Goal: Information Seeking & Learning: Learn about a topic

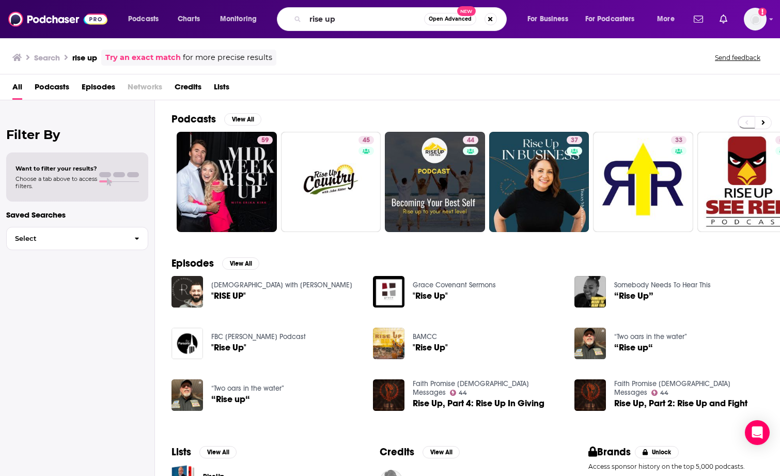
click at [300, 21] on div "rise up Open Advanced New" at bounding box center [392, 19] width 230 height 24
type input "resilient [DEMOGRAPHIC_DATA]"
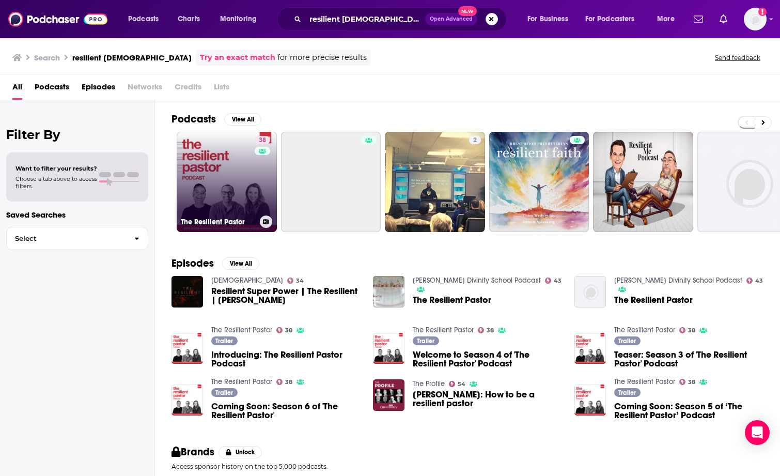
click at [211, 164] on link "38 The Resilient Pastor" at bounding box center [227, 182] width 100 height 100
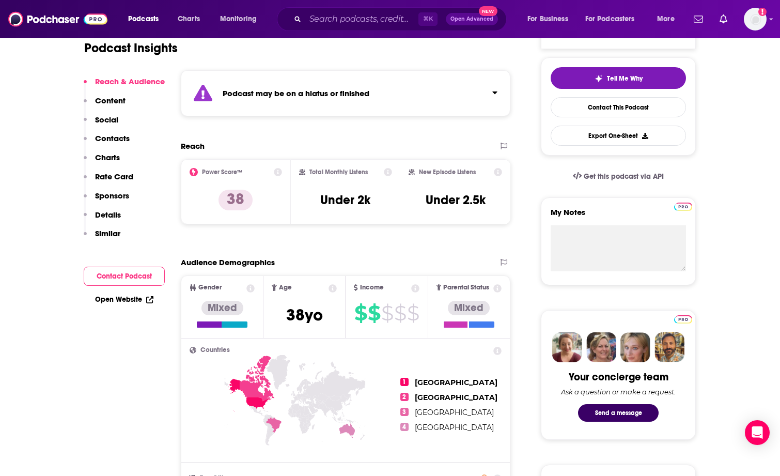
scroll to position [84, 0]
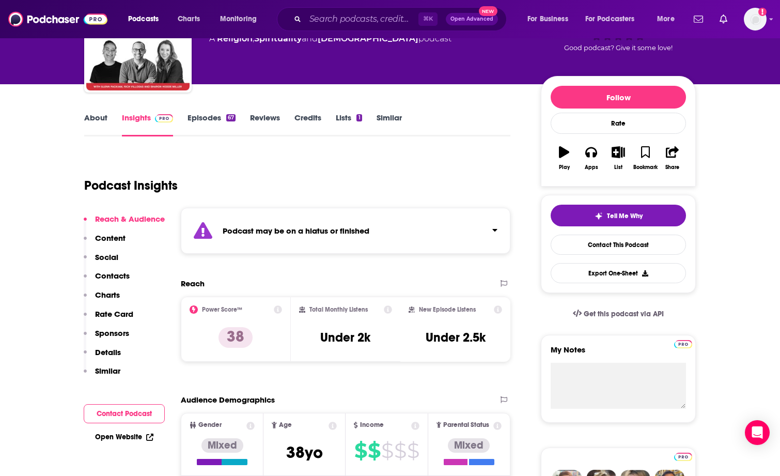
click at [199, 117] on link "Episodes 67" at bounding box center [212, 125] width 48 height 24
